Goal: Use online tool/utility: Utilize a website feature to perform a specific function

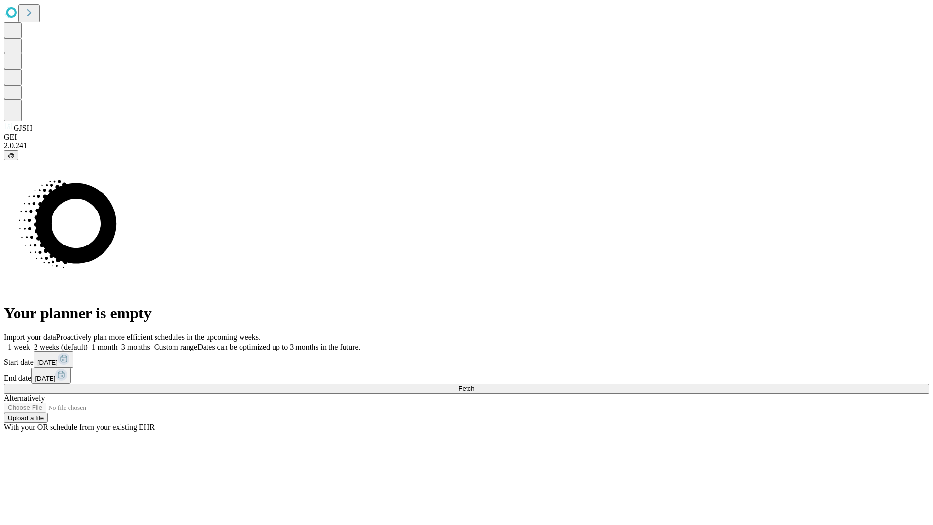
click at [474, 385] on span "Fetch" at bounding box center [466, 388] width 16 height 7
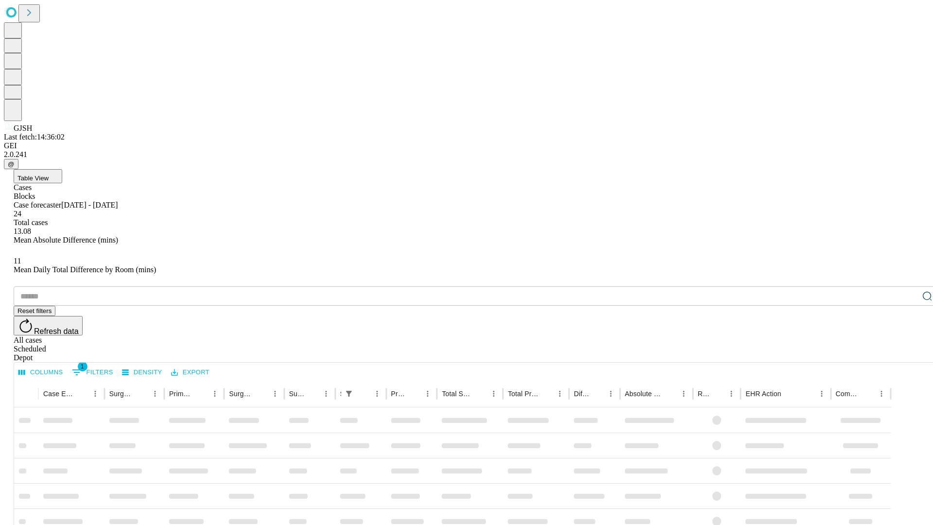
click at [49, 174] on span "Table View" at bounding box center [32, 177] width 31 height 7
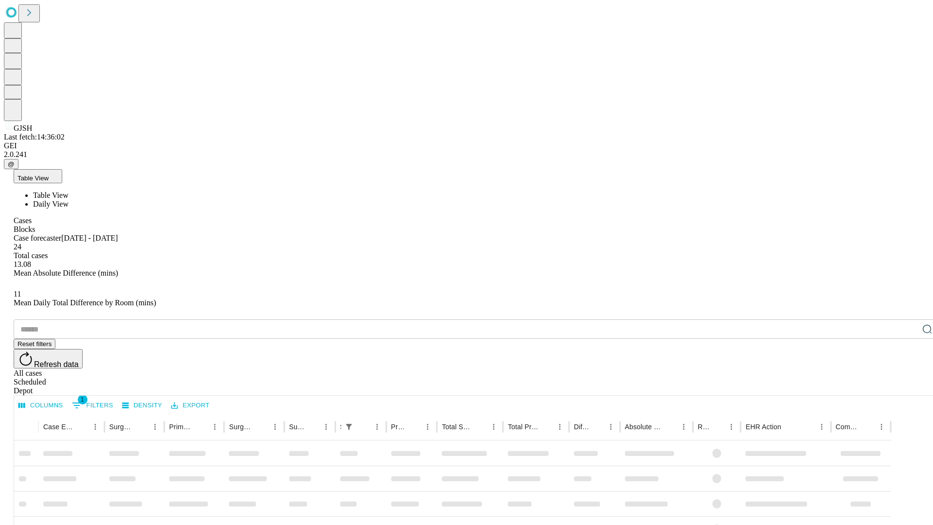
click at [69, 200] on span "Daily View" at bounding box center [50, 204] width 35 height 8
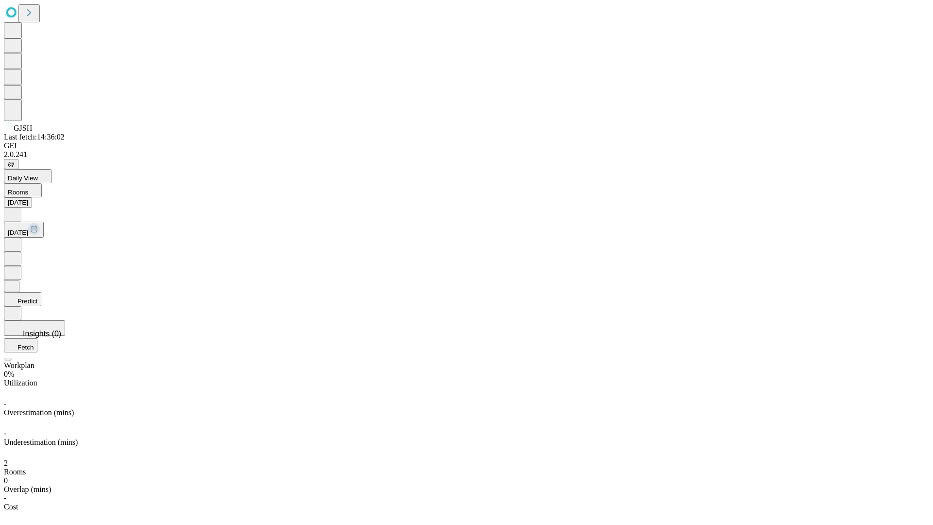
click at [41, 292] on button "Predict" at bounding box center [22, 299] width 37 height 14
